Goal: Find contact information: Find contact information

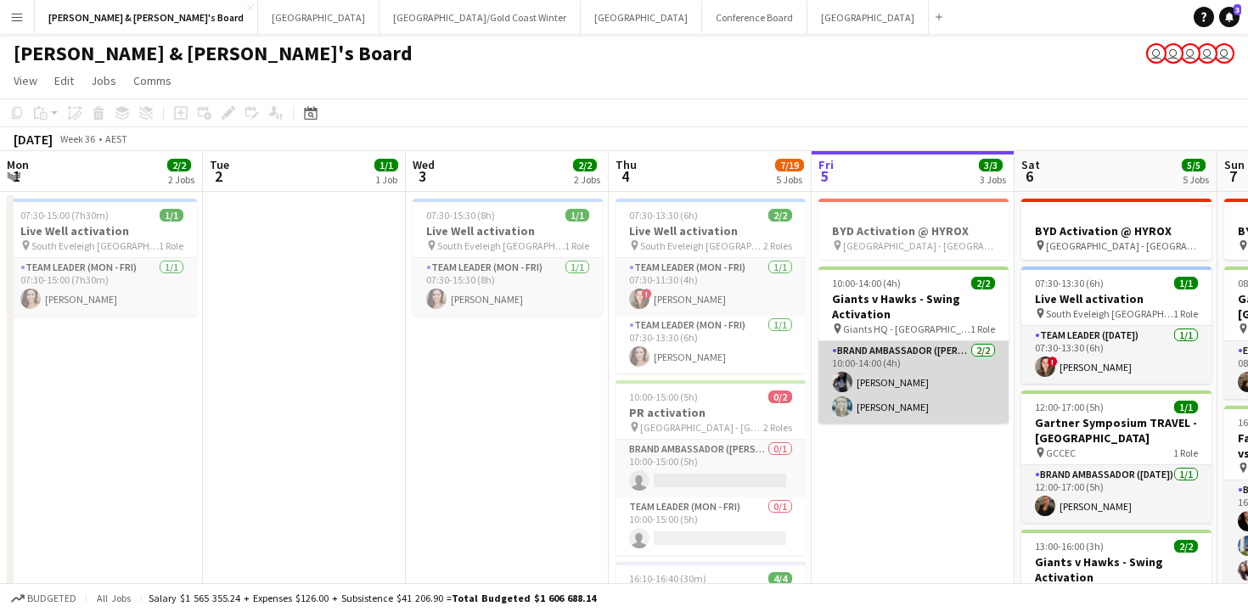
click at [818, 381] on app-card-role "Brand Ambassador (Mon - Fri) [DATE] 10:00-14:00 (4h) [PERSON_NAME] [PERSON_NAME]" at bounding box center [913, 382] width 190 height 82
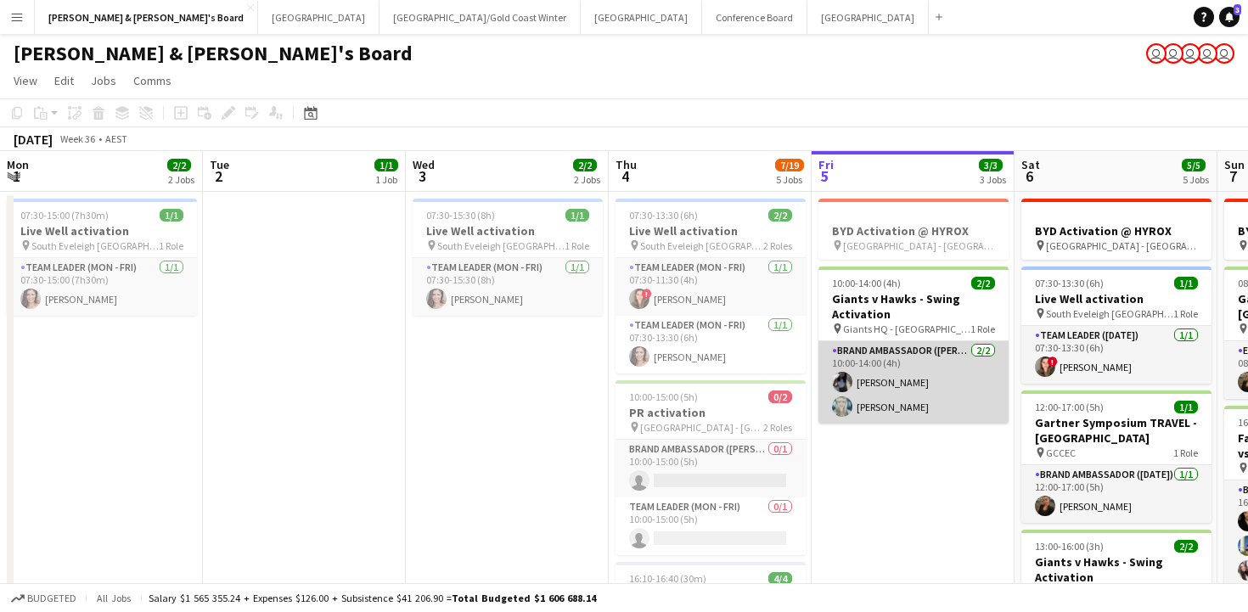
click at [818, 378] on app-card-role "Brand Ambassador (Mon - Fri) [DATE] 10:00-14:00 (4h) [PERSON_NAME] [PERSON_NAME]" at bounding box center [913, 382] width 190 height 82
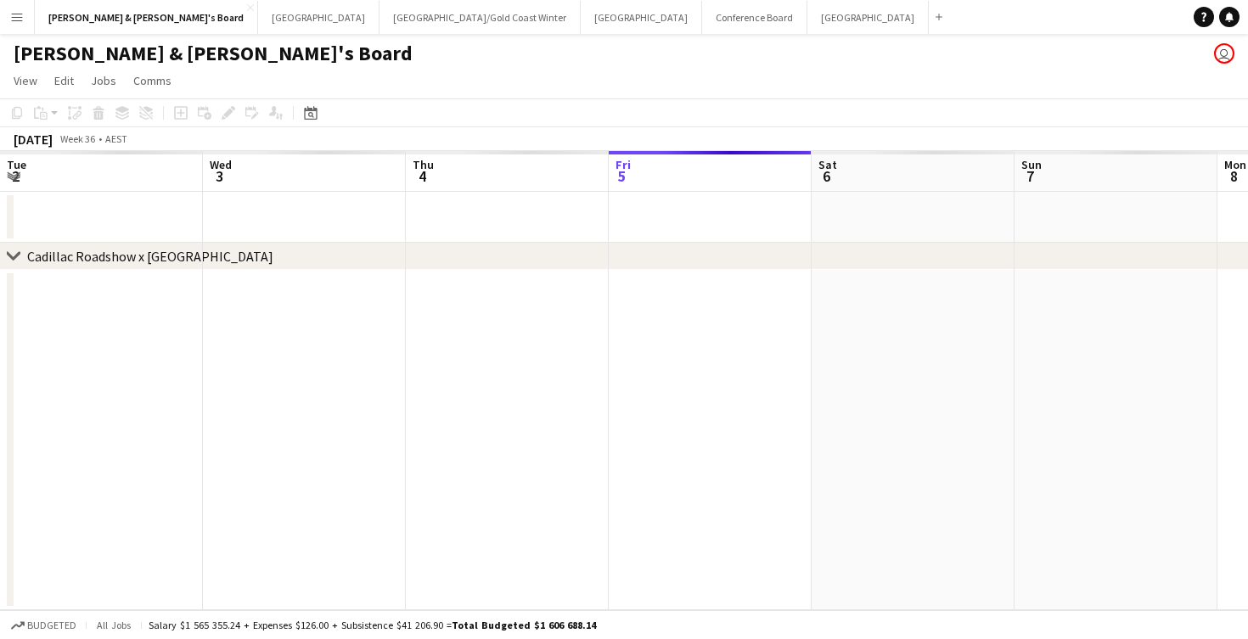
click at [811, 421] on app-date-cell at bounding box center [912, 440] width 203 height 340
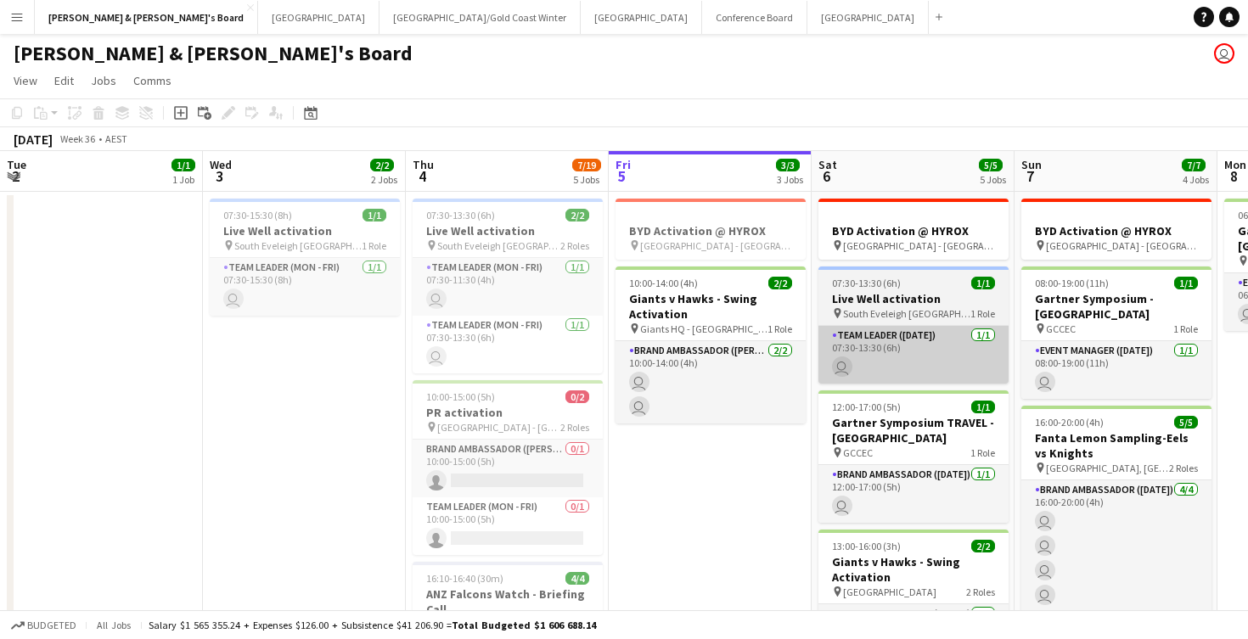
click at [818, 328] on app-card-role "Team Leader (Saturday) 1/1 07:30-13:30 (6h) user" at bounding box center [913, 355] width 190 height 58
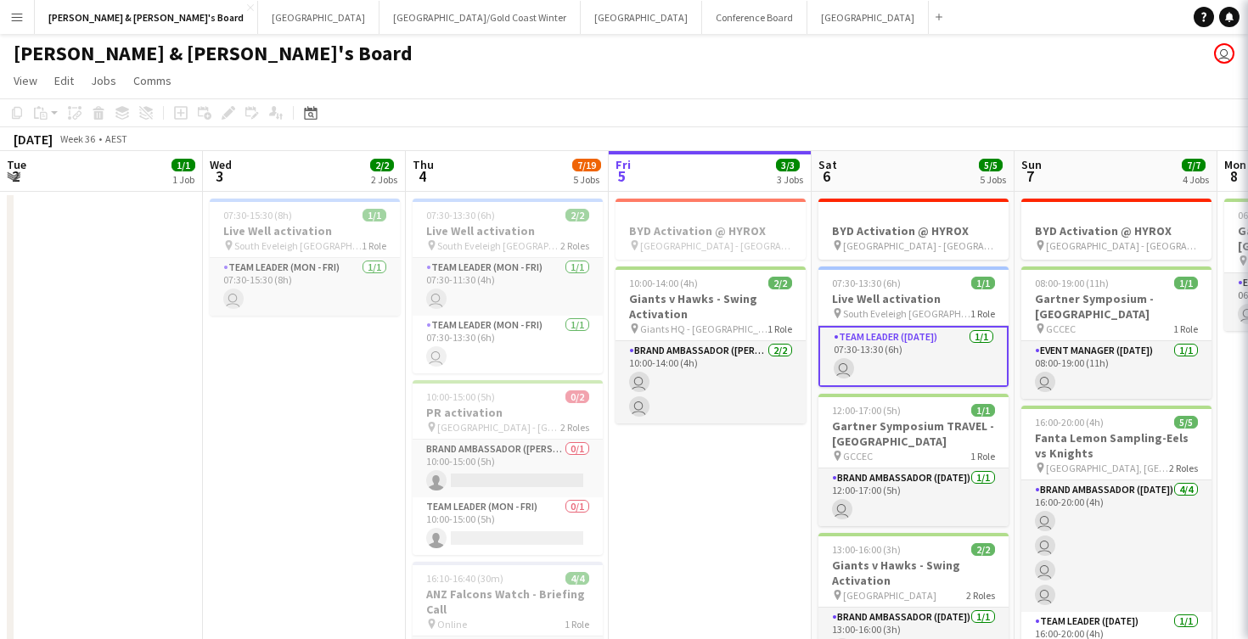
click at [818, 328] on app-card-role "Team Leader (Saturday) 1/1 07:30-13:30 (6h) user" at bounding box center [913, 356] width 190 height 61
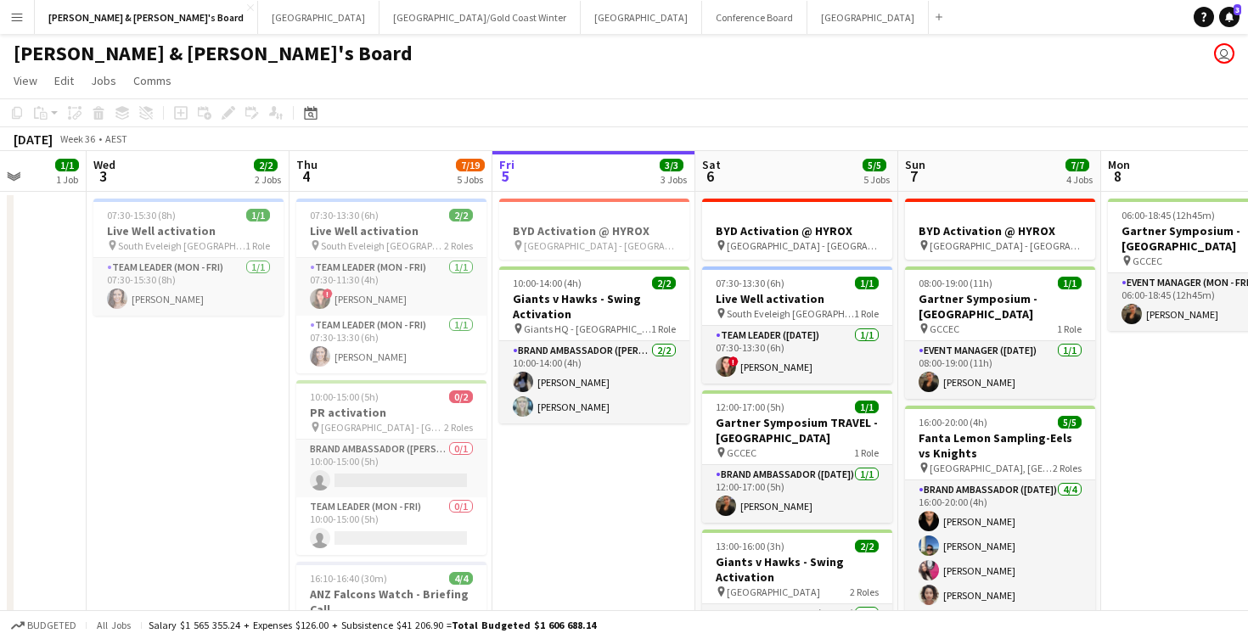
scroll to position [0, 520]
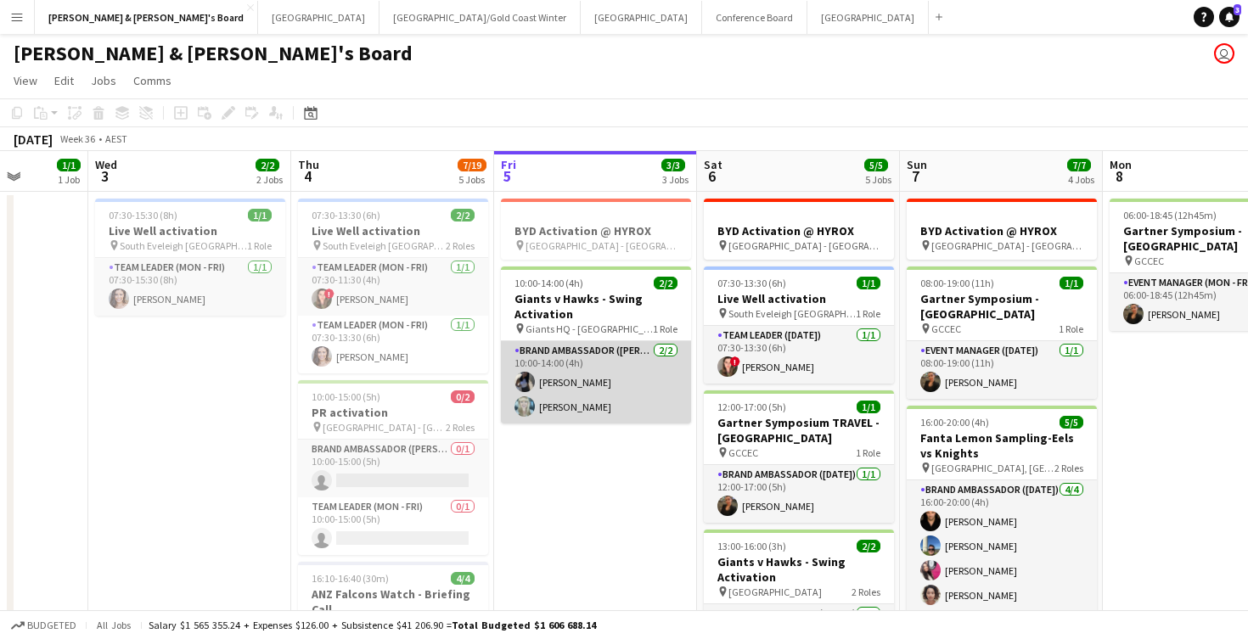
click at [575, 390] on app-card-role "Brand Ambassador (Mon - Fri) [DATE] 10:00-14:00 (4h) [PERSON_NAME] [PERSON_NAME]" at bounding box center [596, 382] width 190 height 82
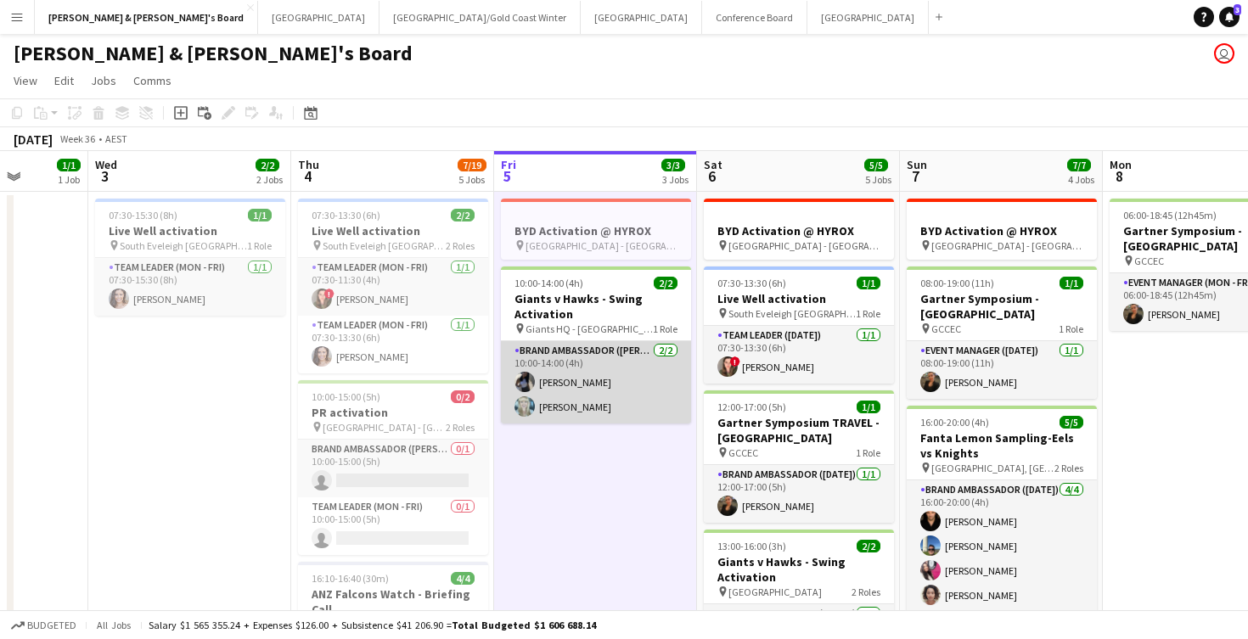
click at [628, 371] on app-card-role "Brand Ambassador (Mon - Fri) [DATE] 10:00-14:00 (4h) [PERSON_NAME] [PERSON_NAME]" at bounding box center [596, 382] width 190 height 82
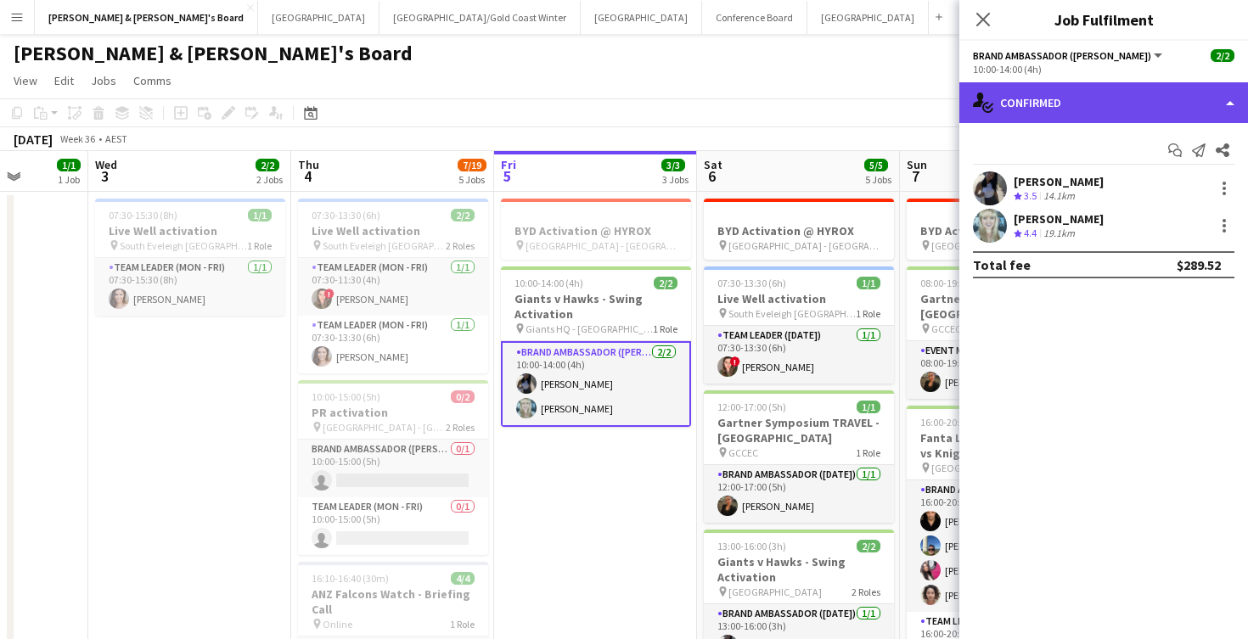
click at [1059, 104] on div "single-neutral-actions-check-2 Confirmed" at bounding box center [1103, 102] width 289 height 41
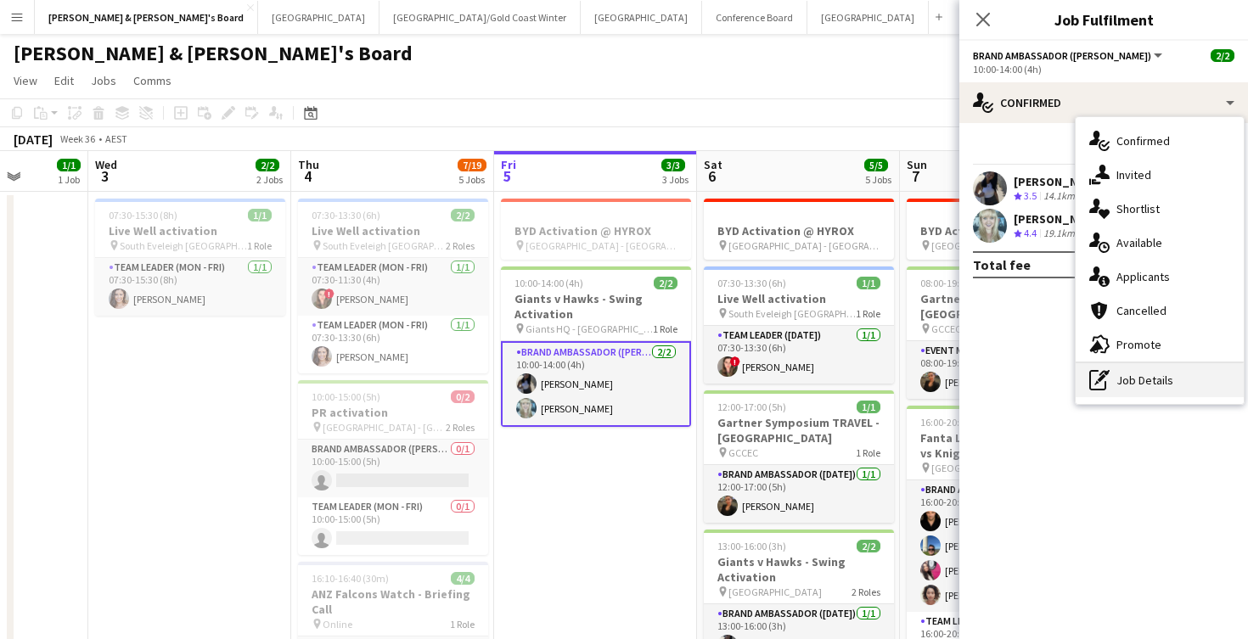
click at [1148, 376] on div "pen-write Job Details" at bounding box center [1159, 380] width 168 height 34
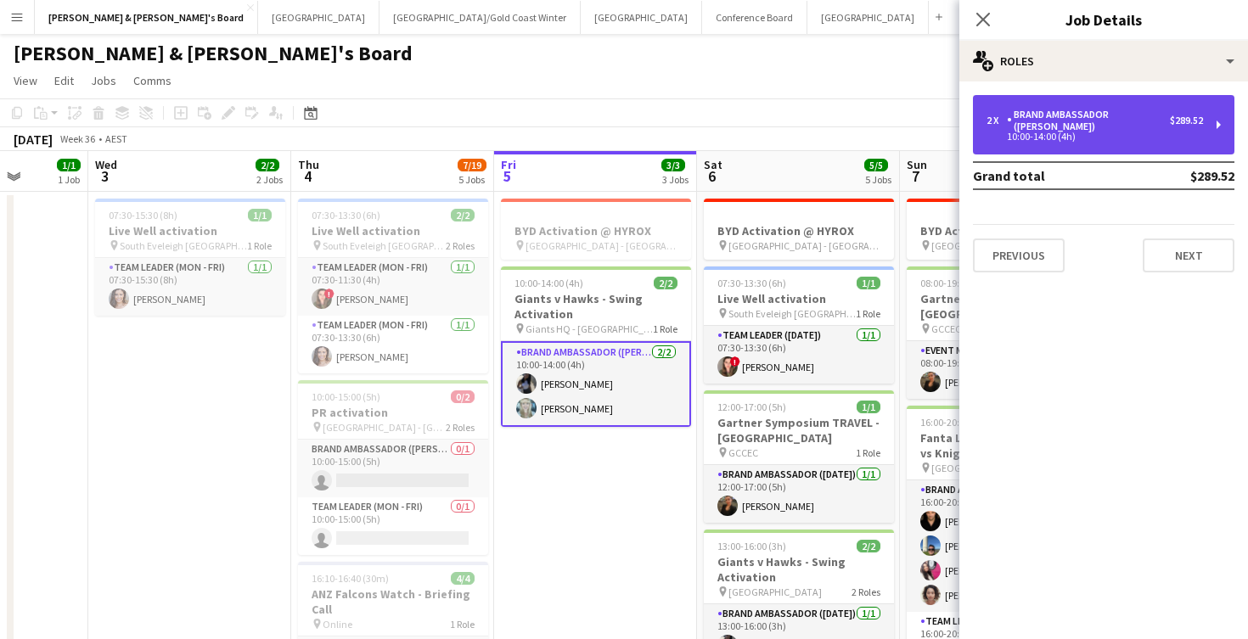
click at [1109, 132] on div "10:00-14:00 (4h)" at bounding box center [1094, 136] width 216 height 8
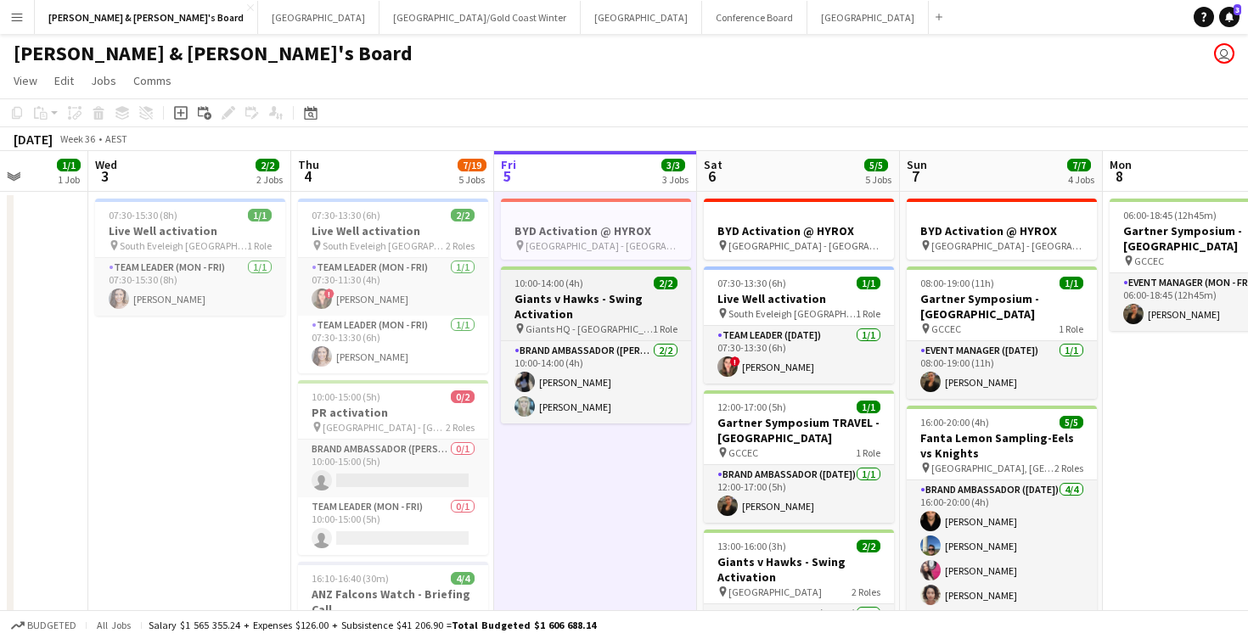
scroll to position [0, 0]
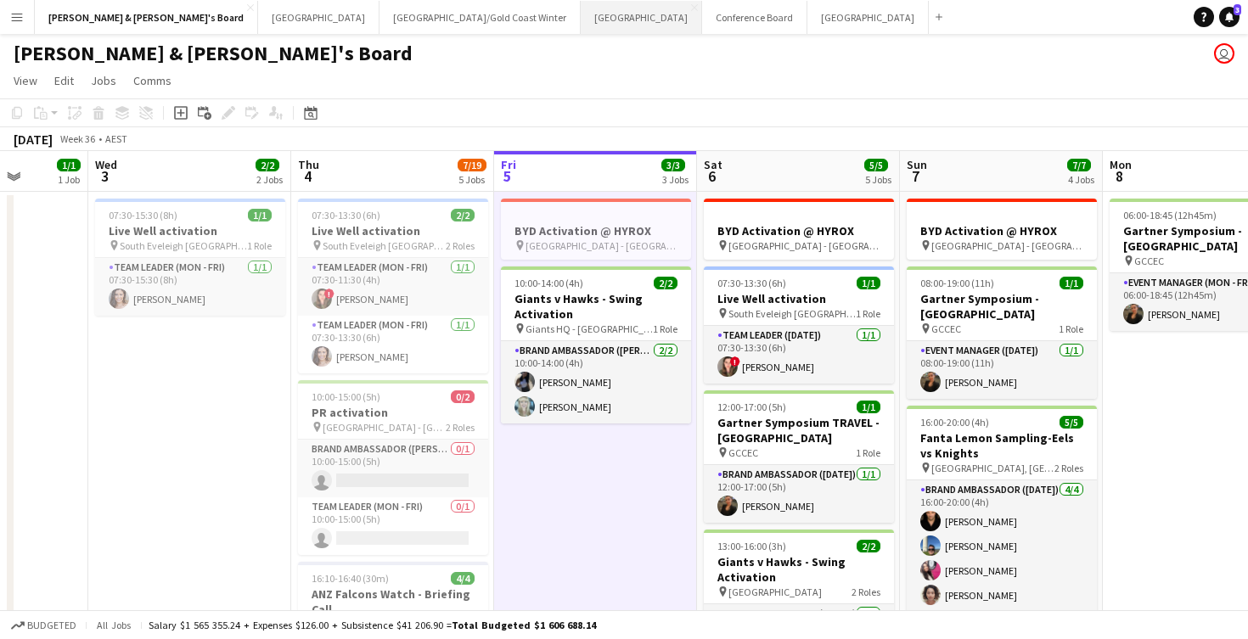
click at [581, 20] on button "Sydney Close" at bounding box center [641, 17] width 121 height 33
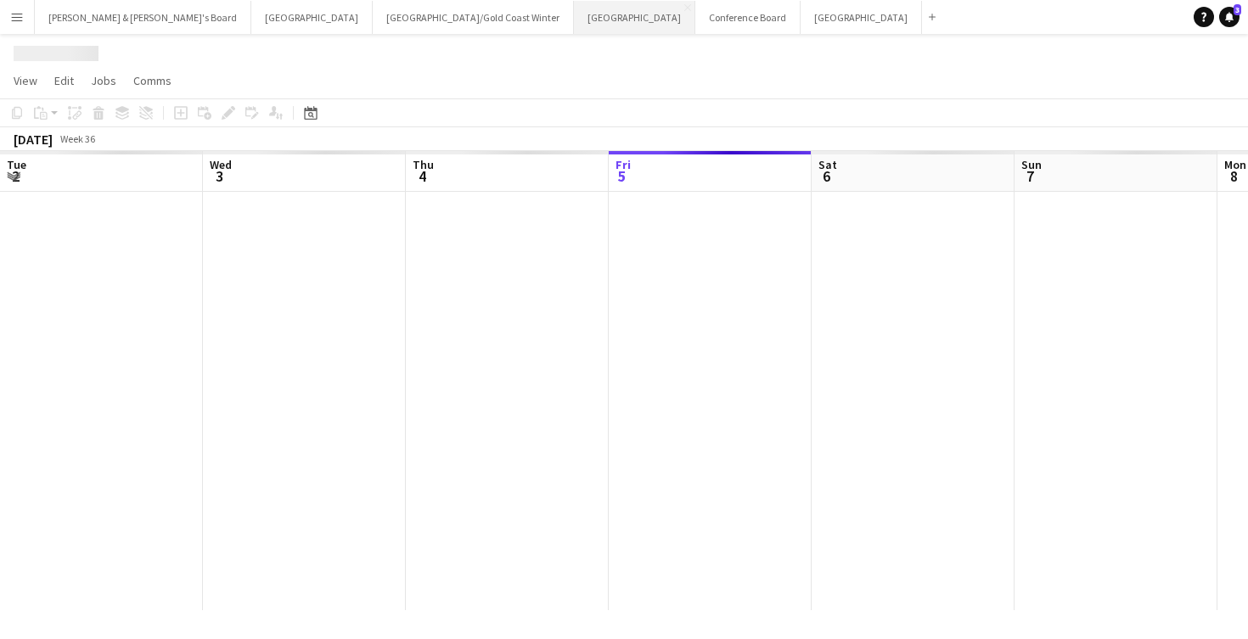
scroll to position [0, 406]
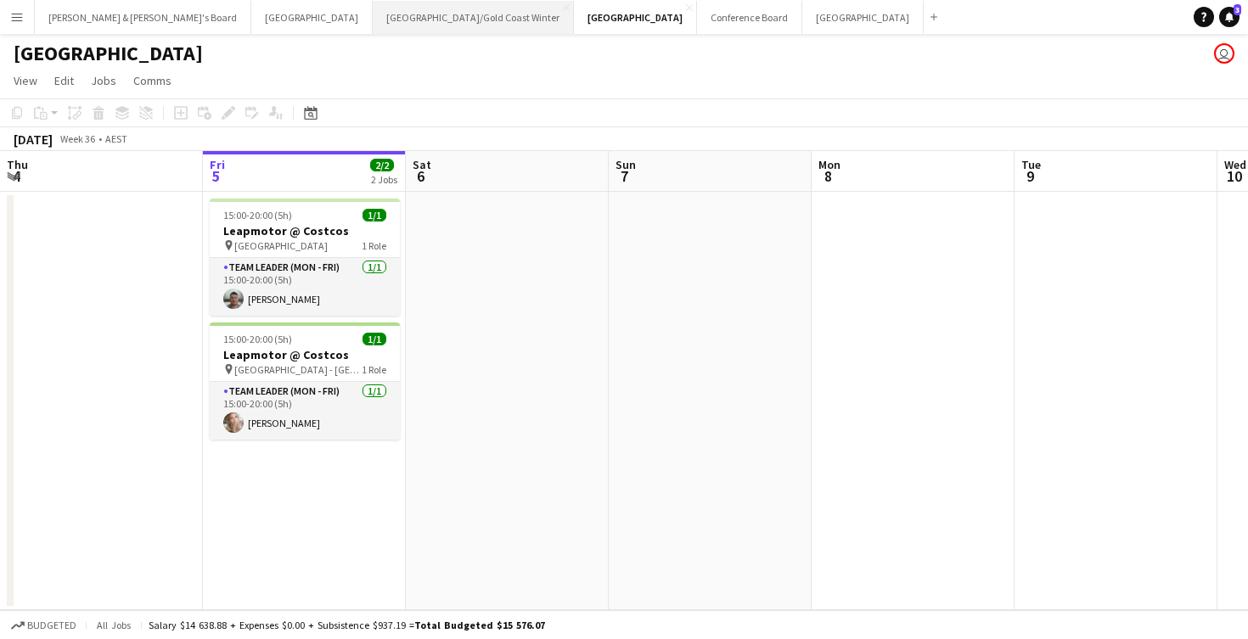
click at [373, 20] on button "[GEOGRAPHIC_DATA]/[GEOGRAPHIC_DATA] Winter Close" at bounding box center [473, 17] width 201 height 33
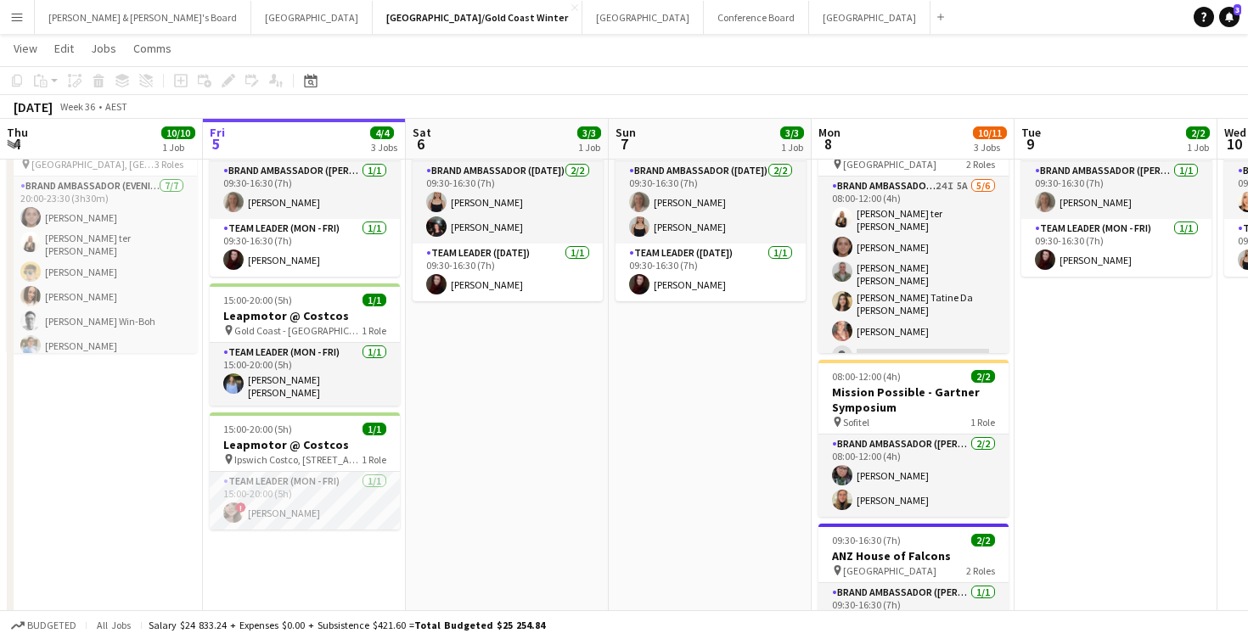
scroll to position [97, 0]
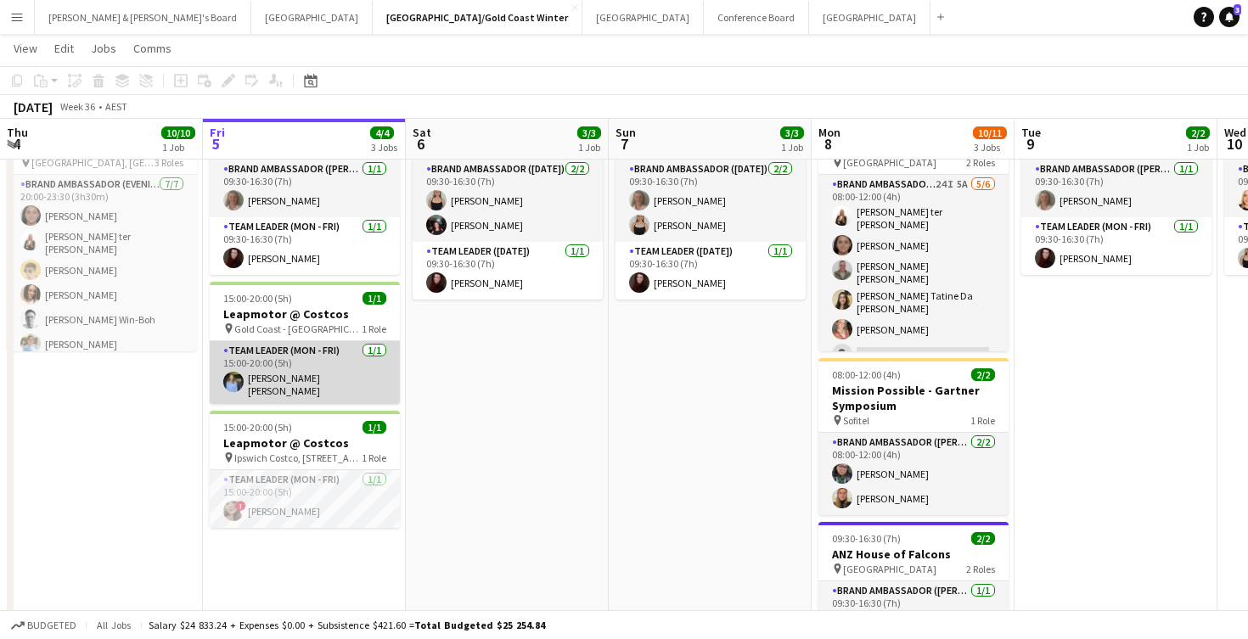
click at [350, 391] on app-card-role "Team Leader (Mon - Fri) [DATE] 15:00-20:00 (5h) [PERSON_NAME] [PERSON_NAME]" at bounding box center [305, 372] width 190 height 63
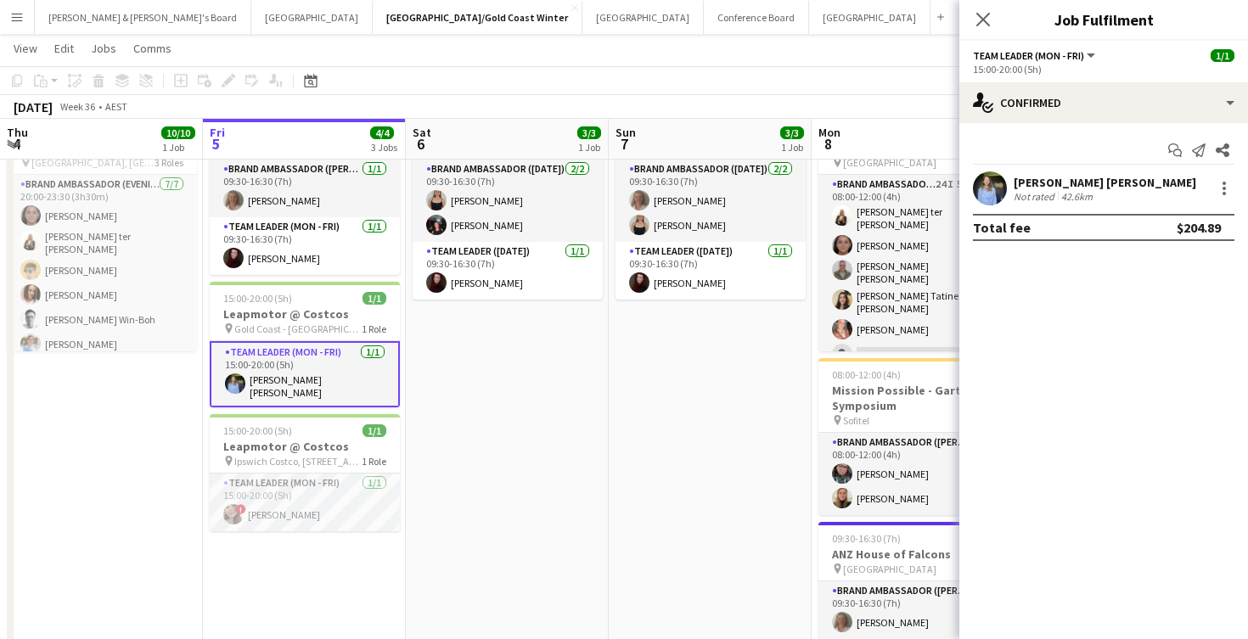
click at [1084, 183] on div "[PERSON_NAME] [PERSON_NAME]" at bounding box center [1104, 182] width 182 height 15
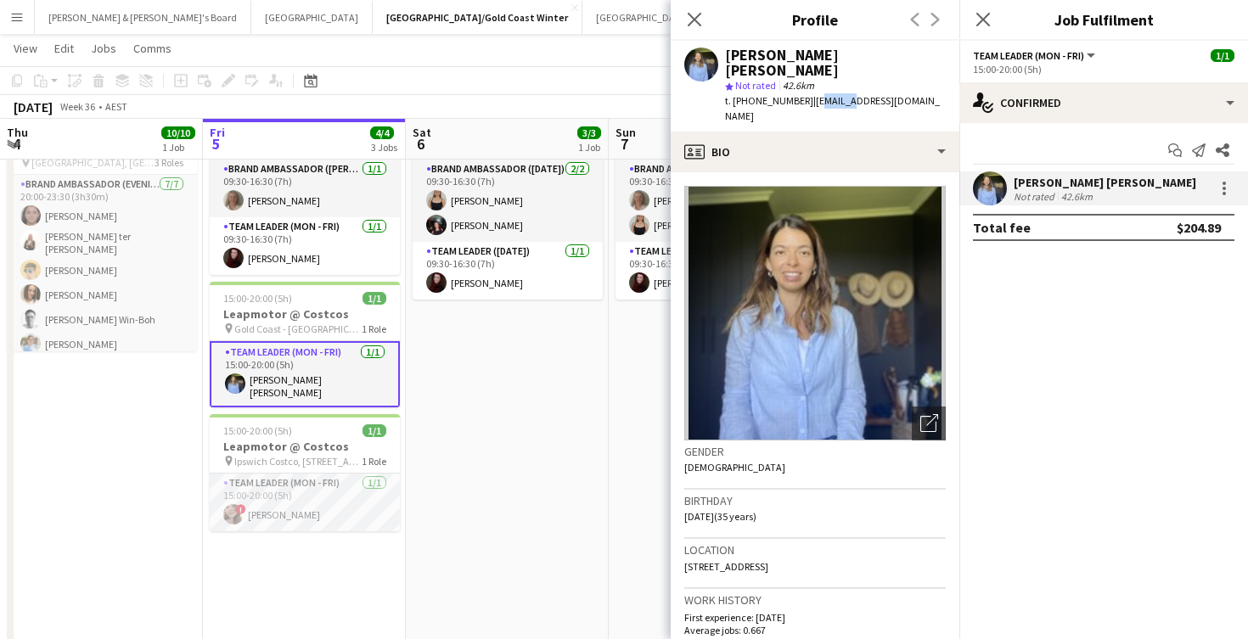
drag, startPoint x: 802, startPoint y: 86, endPoint x: 826, endPoint y: 87, distance: 23.8
click at [826, 94] on span "| [EMAIL_ADDRESS][DOMAIN_NAME]" at bounding box center [832, 108] width 215 height 28
drag, startPoint x: 801, startPoint y: 85, endPoint x: 892, endPoint y: 85, distance: 90.8
click at [892, 86] on div "[PERSON_NAME] [PERSON_NAME] star Not rated 42.6km t. [PHONE_NUMBER] | [PERSON_N…" at bounding box center [815, 86] width 289 height 91
copy span "[EMAIL_ADDRESS][DOMAIN_NAME]"
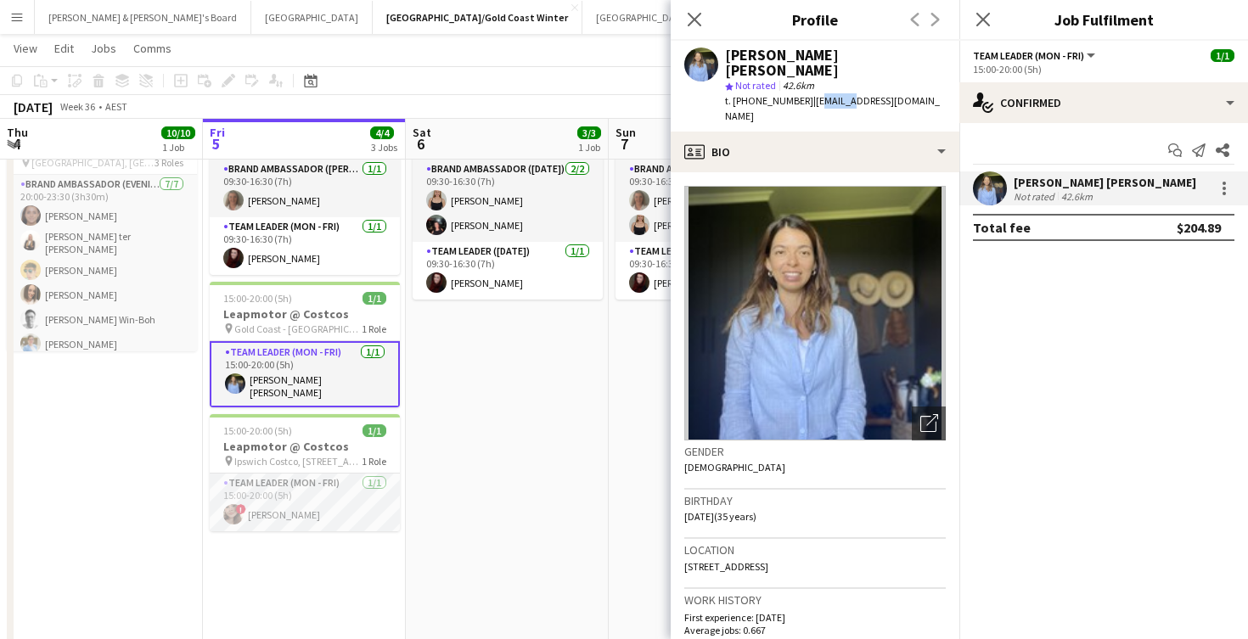
click at [809, 14] on button "Melbourne Close" at bounding box center [869, 17] width 121 height 33
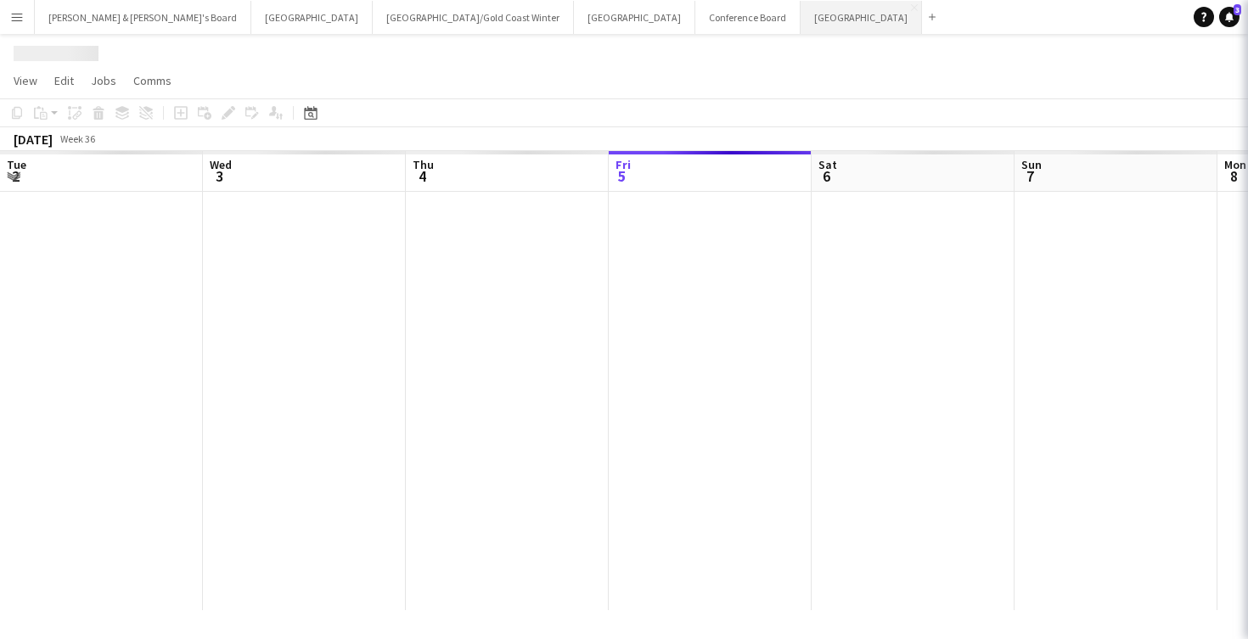
scroll to position [0, 406]
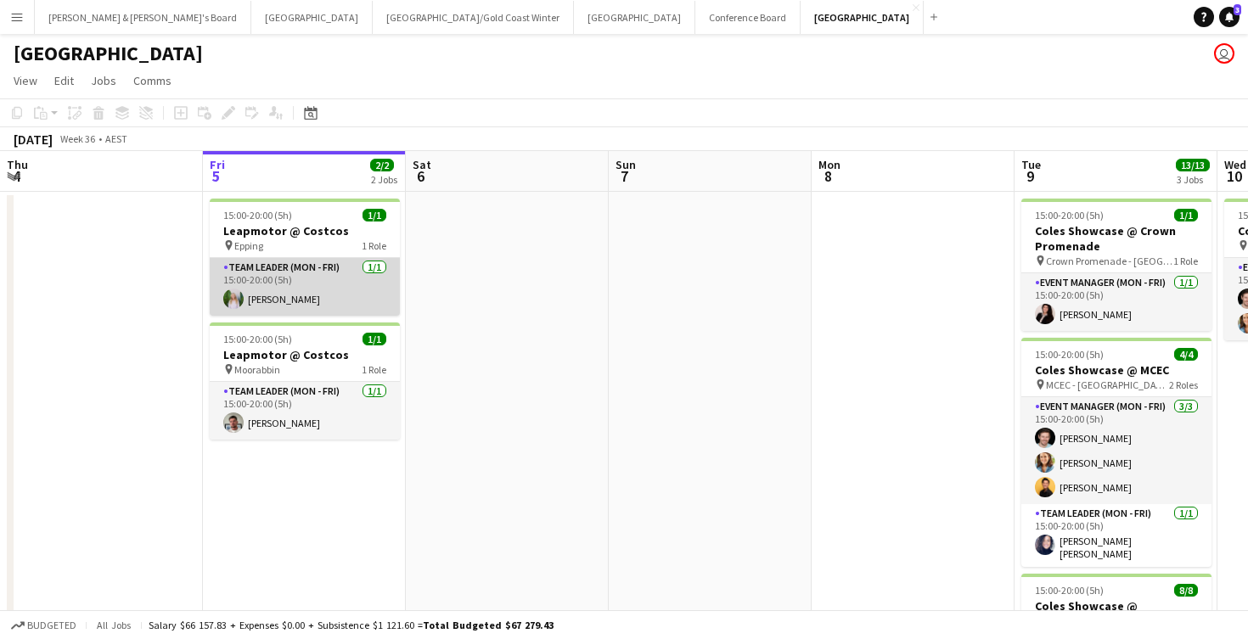
click at [316, 300] on app-card-role "Team Leader (Mon - Fri) [DATE] 15:00-20:00 (5h) [PERSON_NAME]" at bounding box center [305, 287] width 190 height 58
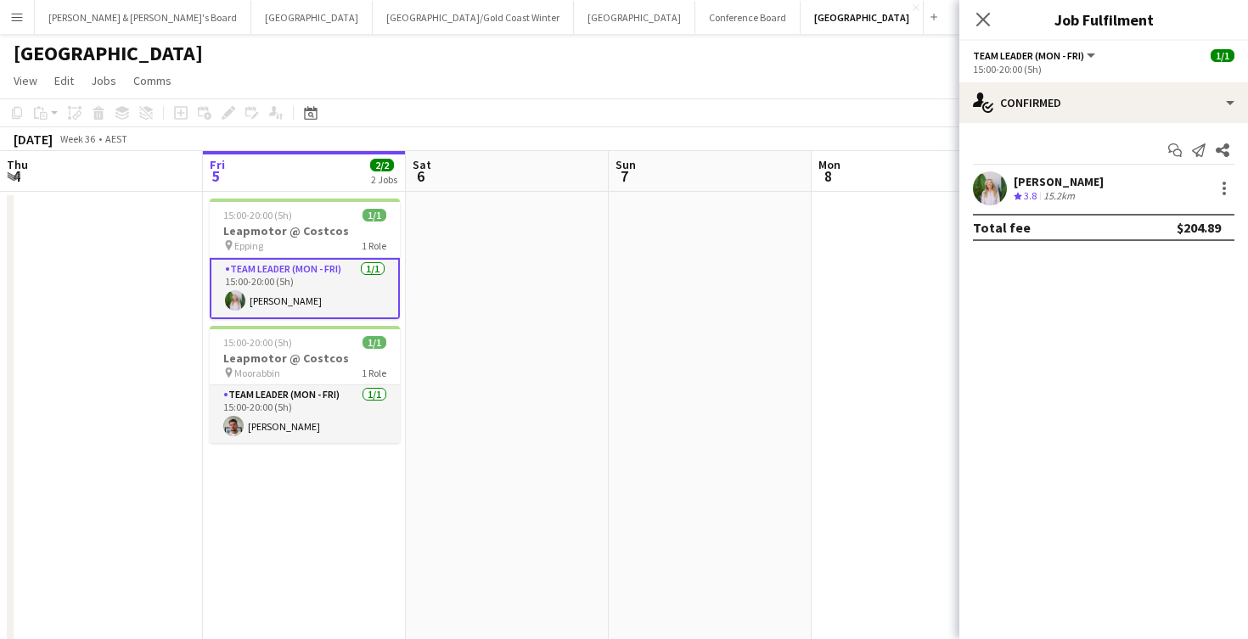
click at [1047, 185] on div "[PERSON_NAME]" at bounding box center [1058, 181] width 90 height 15
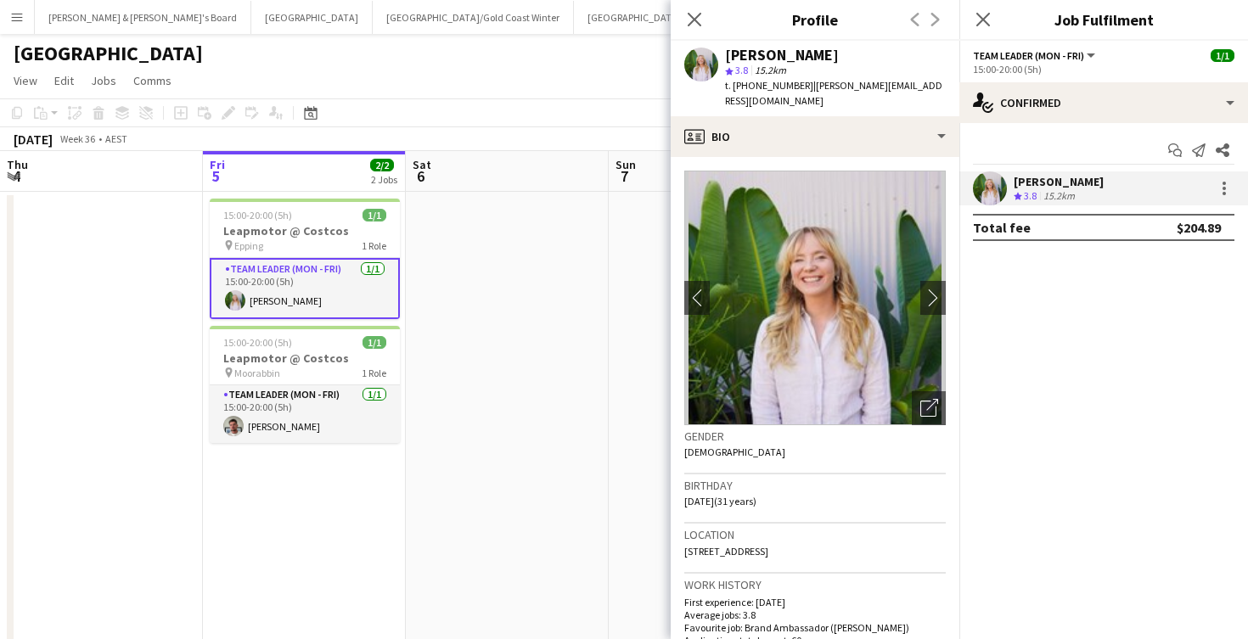
drag, startPoint x: 801, startPoint y: 86, endPoint x: 914, endPoint y: 78, distance: 113.1
click at [916, 87] on span "| [PERSON_NAME][EMAIL_ADDRESS][DOMAIN_NAME]" at bounding box center [833, 93] width 217 height 28
copy span "[PERSON_NAME][EMAIL_ADDRESS][DOMAIN_NAME]"
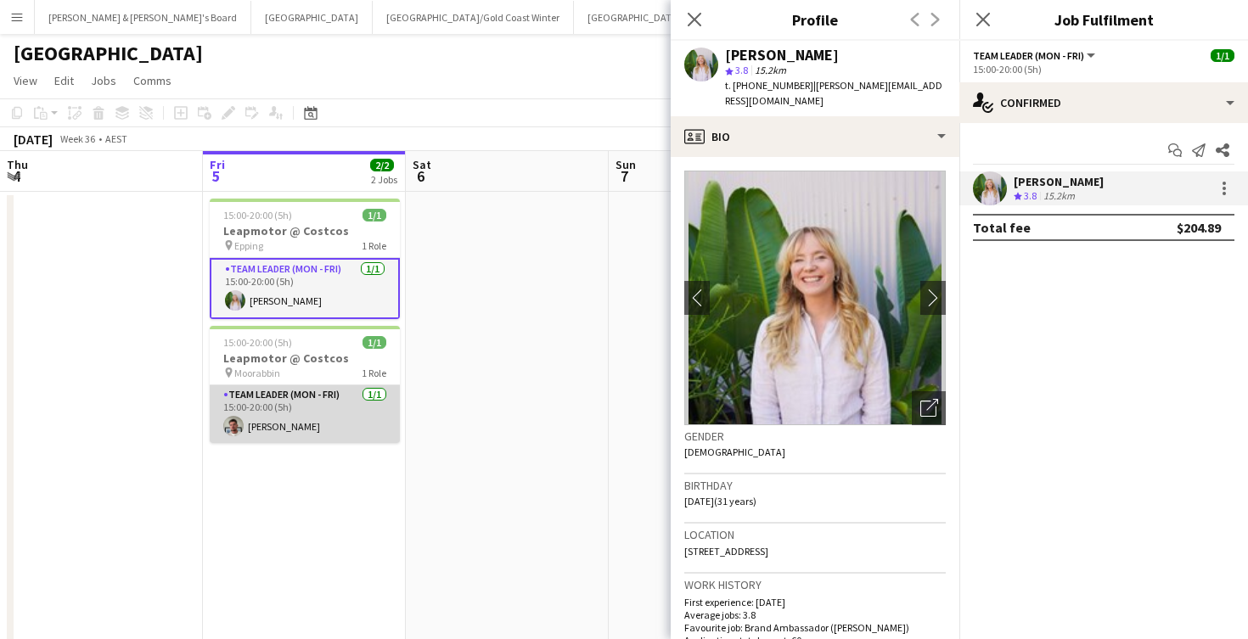
click at [326, 433] on app-card-role "Team Leader (Mon - Fri) [DATE] 15:00-20:00 (5h) [PERSON_NAME]" at bounding box center [305, 414] width 190 height 58
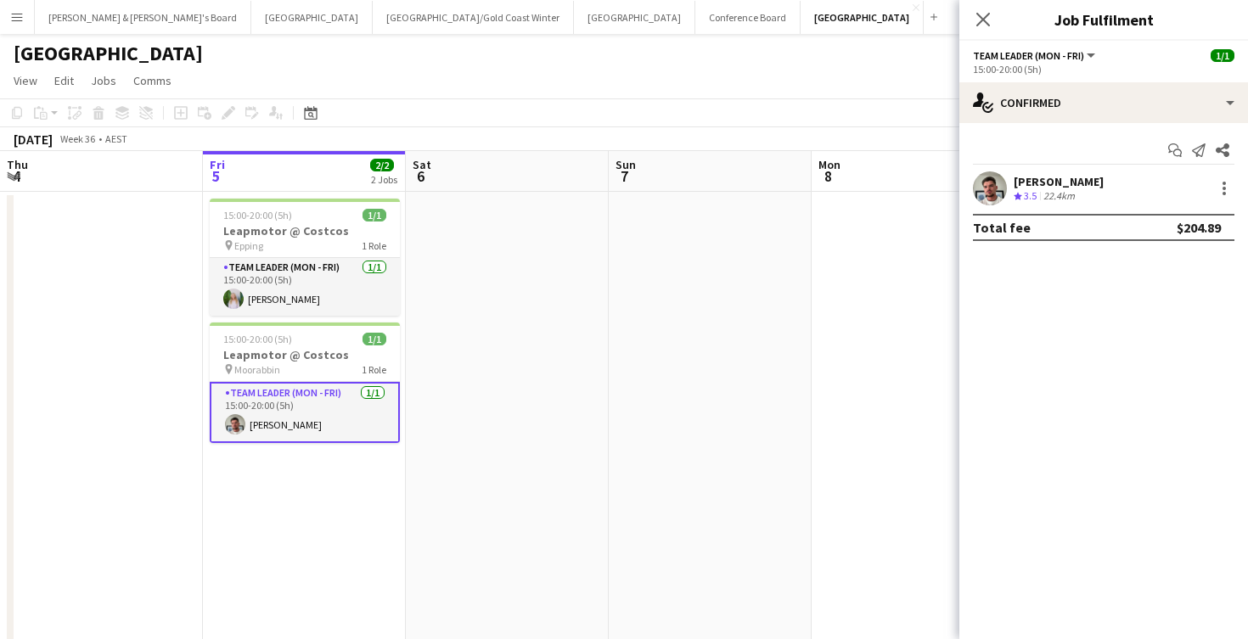
click at [1058, 188] on div "[PERSON_NAME]" at bounding box center [1058, 181] width 90 height 15
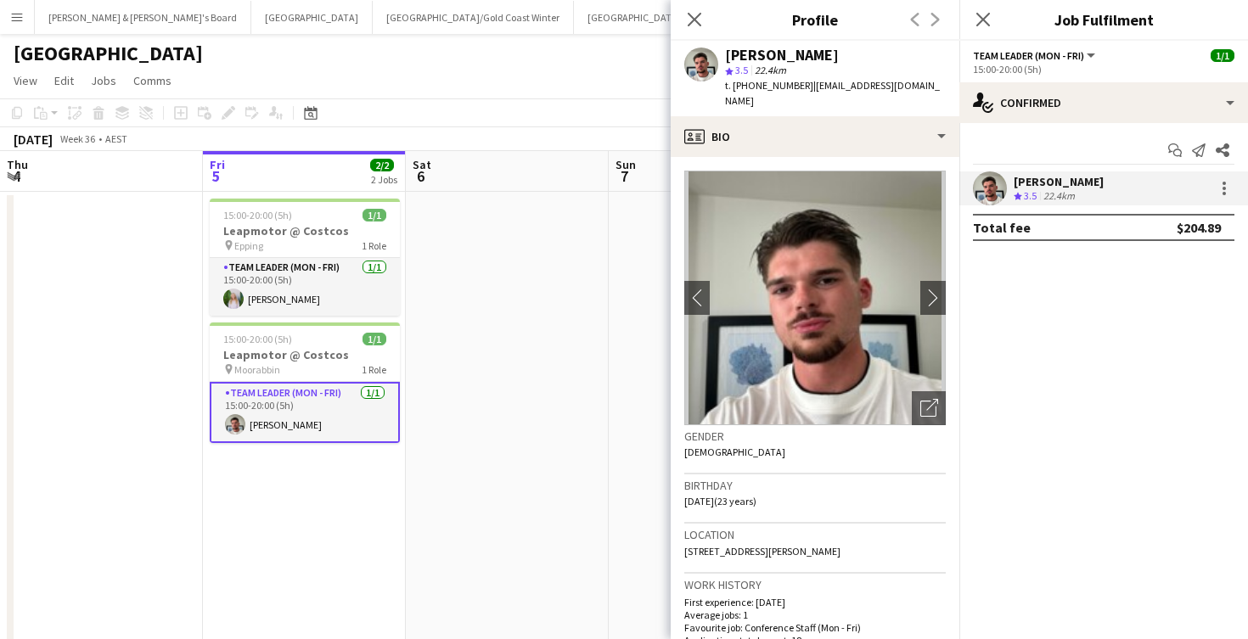
drag, startPoint x: 807, startPoint y: 85, endPoint x: 922, endPoint y: 83, distance: 114.6
click at [922, 83] on div "[PERSON_NAME] star 3.5 22.4km t. [PHONE_NUMBER] | [EMAIL_ADDRESS][DOMAIN_NAME]" at bounding box center [815, 79] width 289 height 76
copy span "[EMAIL_ADDRESS][DOMAIN_NAME]"
